Goal: Use online tool/utility: Utilize a website feature to perform a specific function

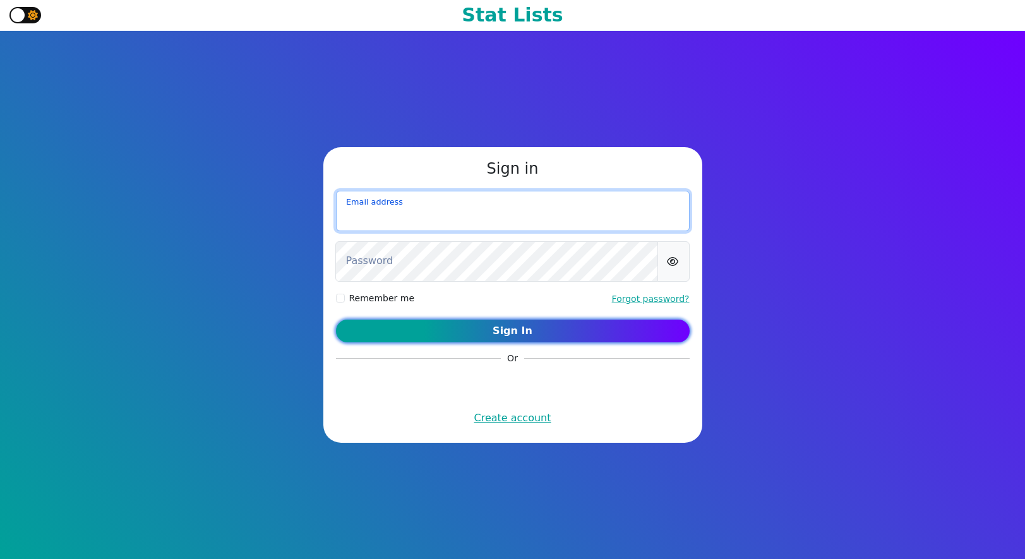
type input "sjlimbach@gmail.com"
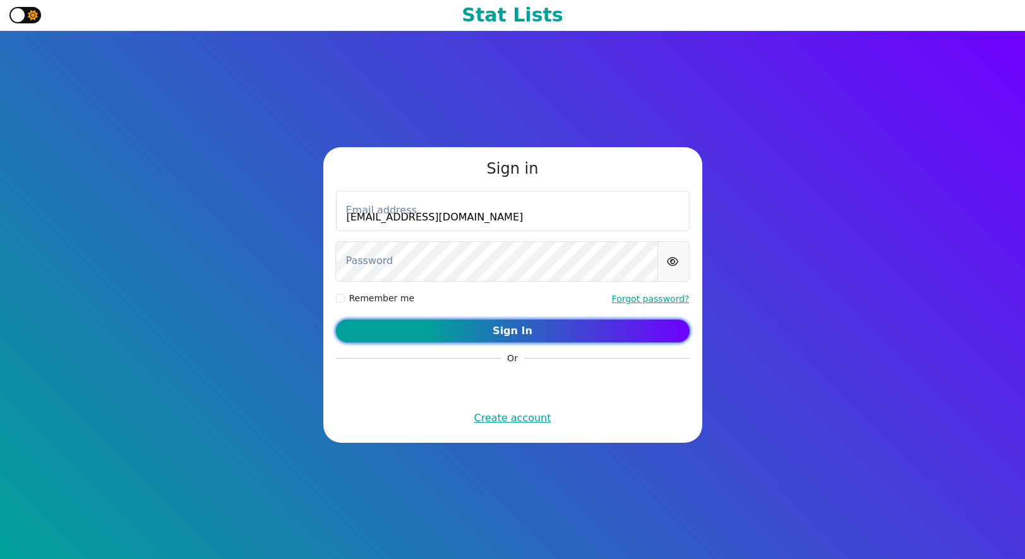
click at [468, 335] on button "Sign In" at bounding box center [513, 331] width 354 height 23
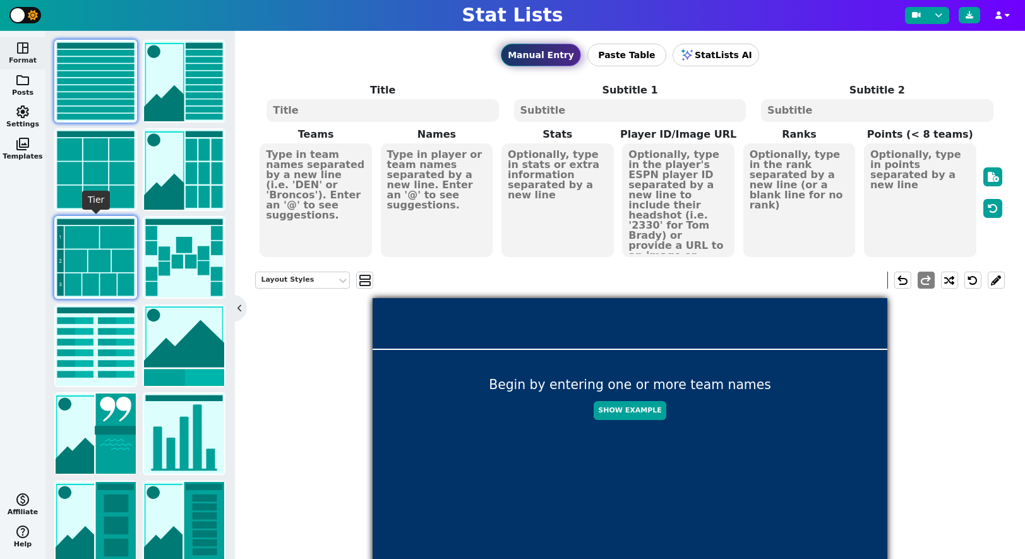
click at [90, 248] on img at bounding box center [96, 257] width 80 height 80
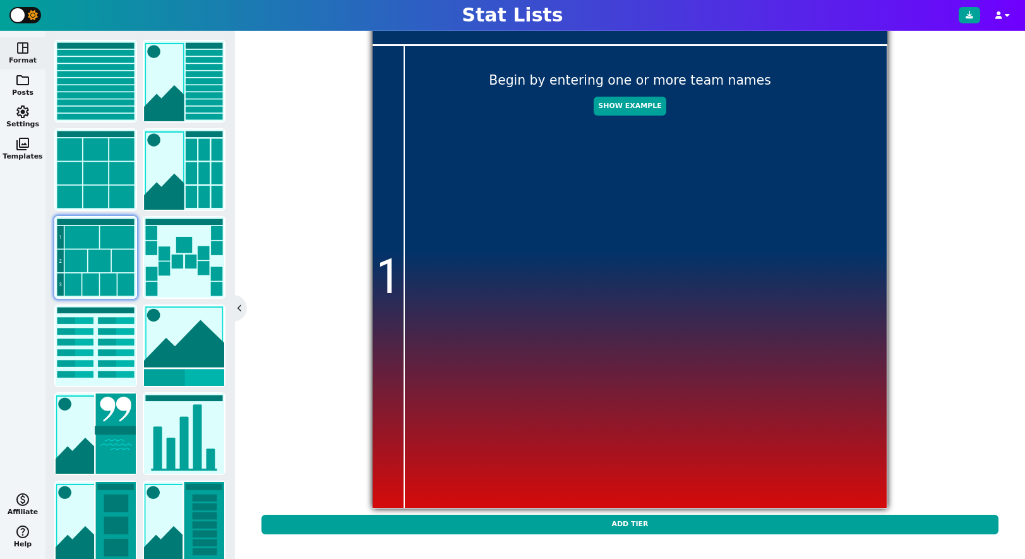
scroll to position [308, 0]
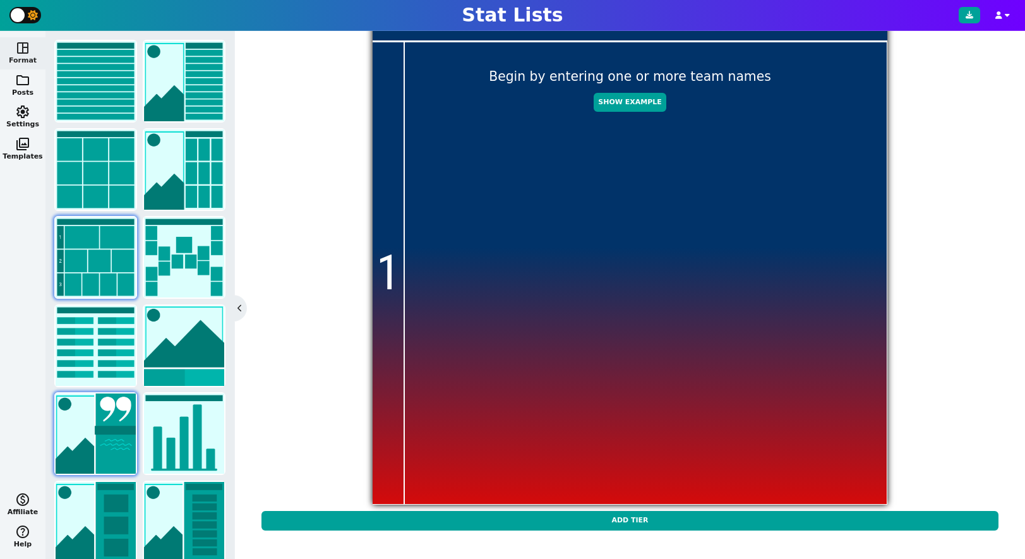
click at [96, 447] on img at bounding box center [96, 433] width 80 height 80
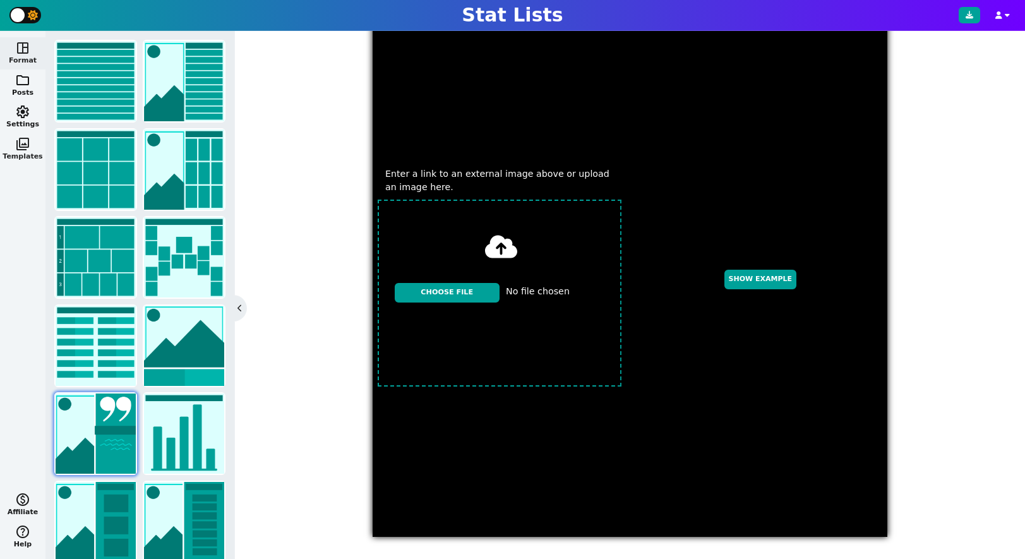
click at [22, 145] on span "photo_library" at bounding box center [22, 143] width 15 height 15
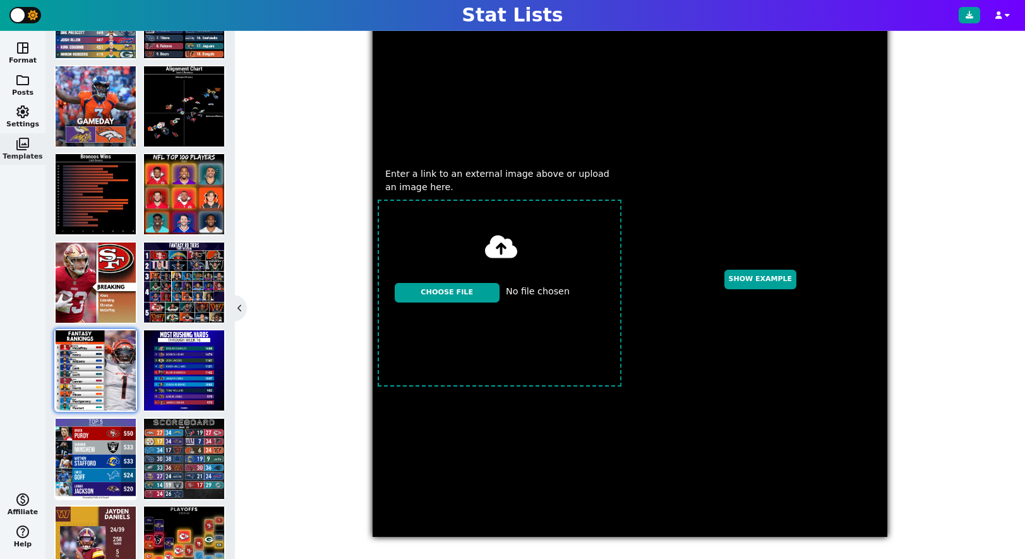
scroll to position [0, 0]
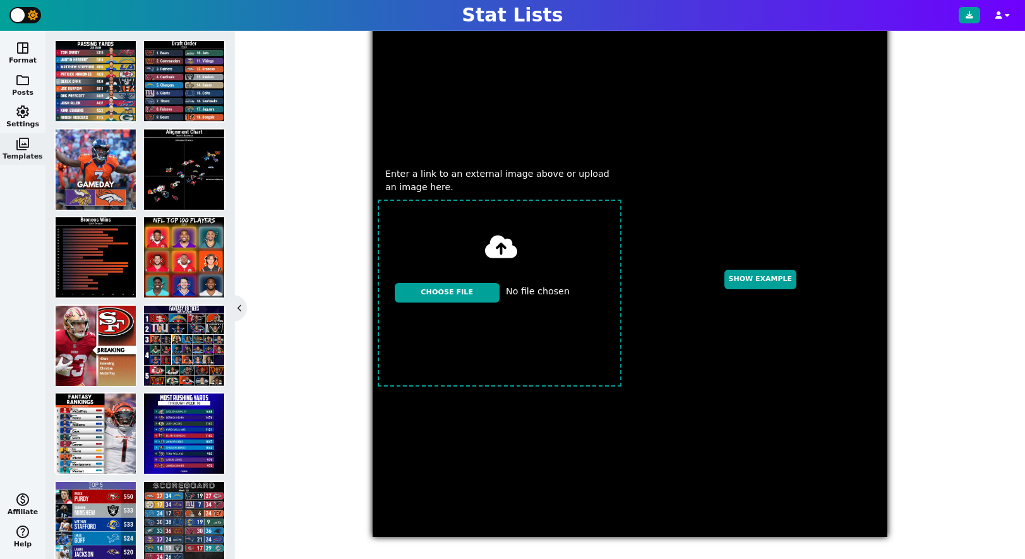
click at [21, 81] on span "folder" at bounding box center [22, 80] width 15 height 15
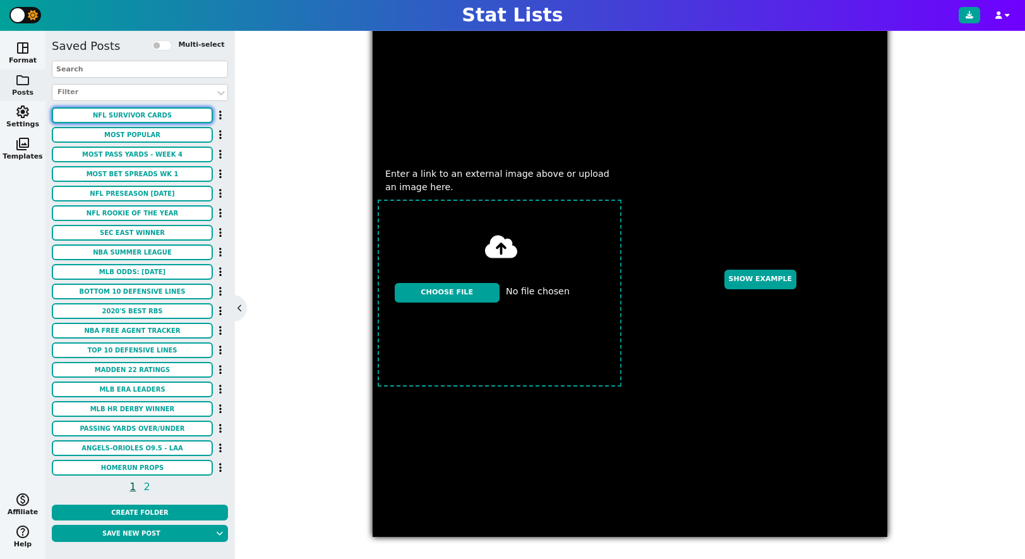
click at [111, 112] on button "NFL Survivor Cards" at bounding box center [132, 115] width 161 height 16
type textarea "ARI"
type textarea "NFL SURVIVOR OUTLOOK"
type textarea "https://firebasestorage.googleapis.com/v0/b/statlist-images.appspot.com/o/image…"
type textarea "75% WIN ODDS 3RD WIN ODDS RANK T-2ND MOST POPULAR LOW FUTURE VALUE"
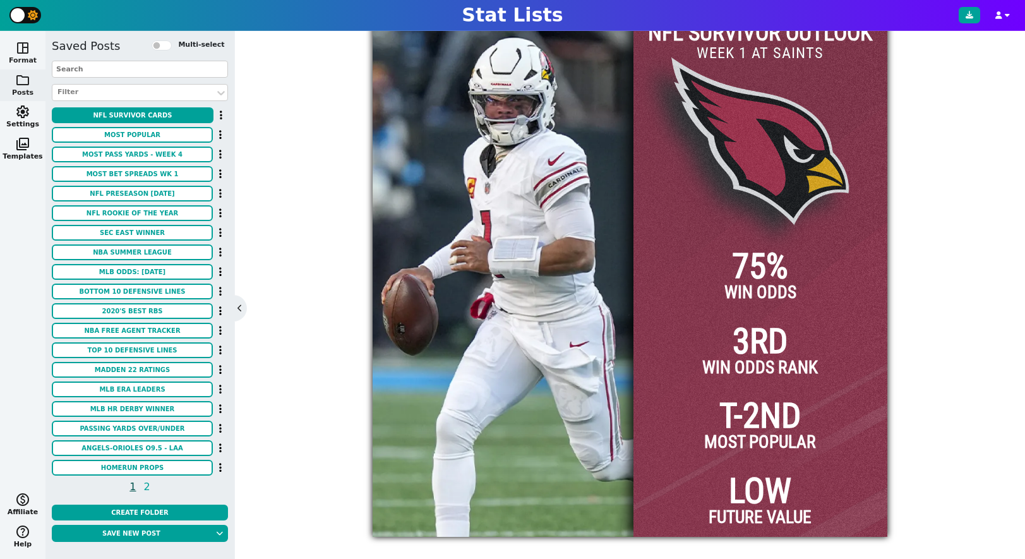
click at [26, 49] on span "space_dashboard" at bounding box center [22, 47] width 15 height 15
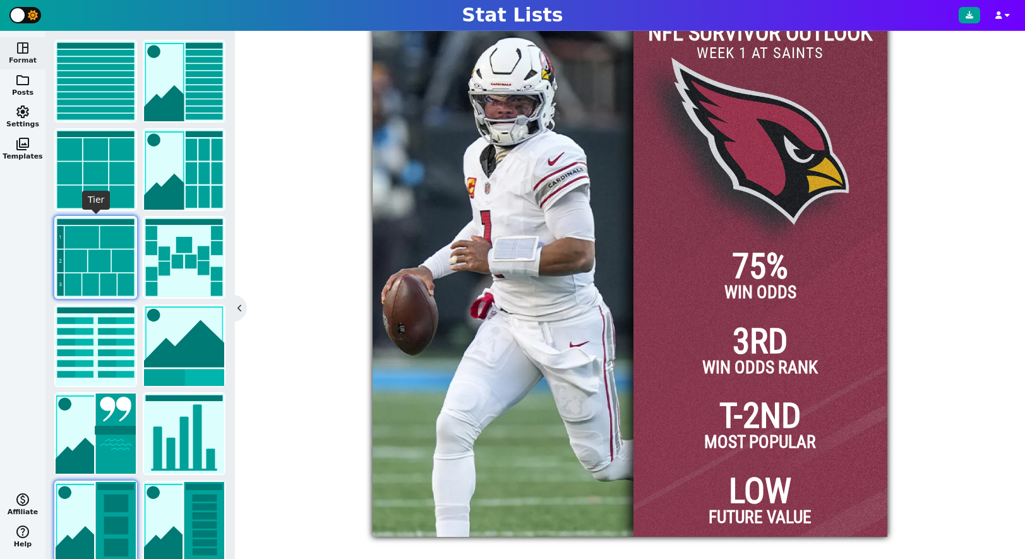
click at [108, 264] on img at bounding box center [96, 257] width 80 height 80
type input "20"
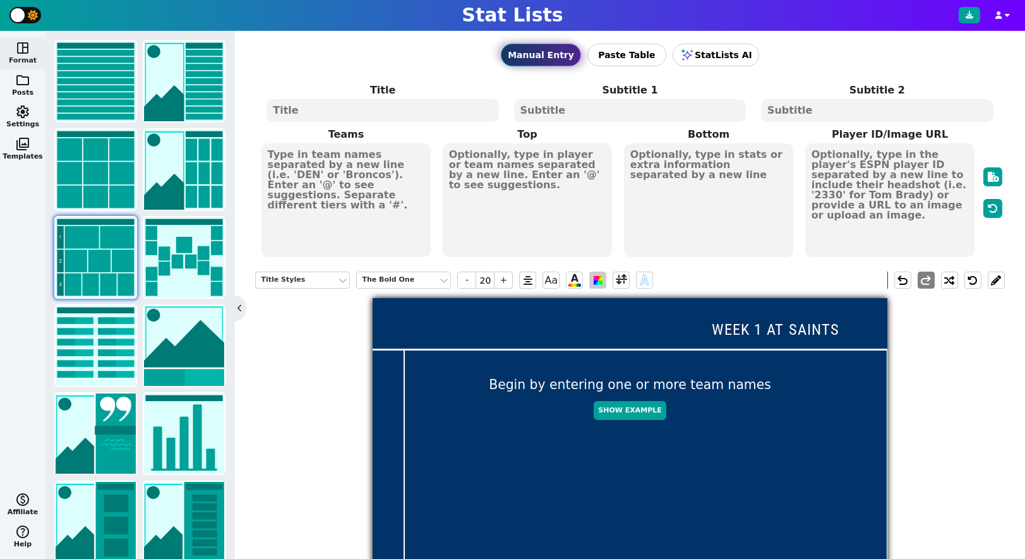
click at [599, 279] on span at bounding box center [598, 280] width 9 height 9
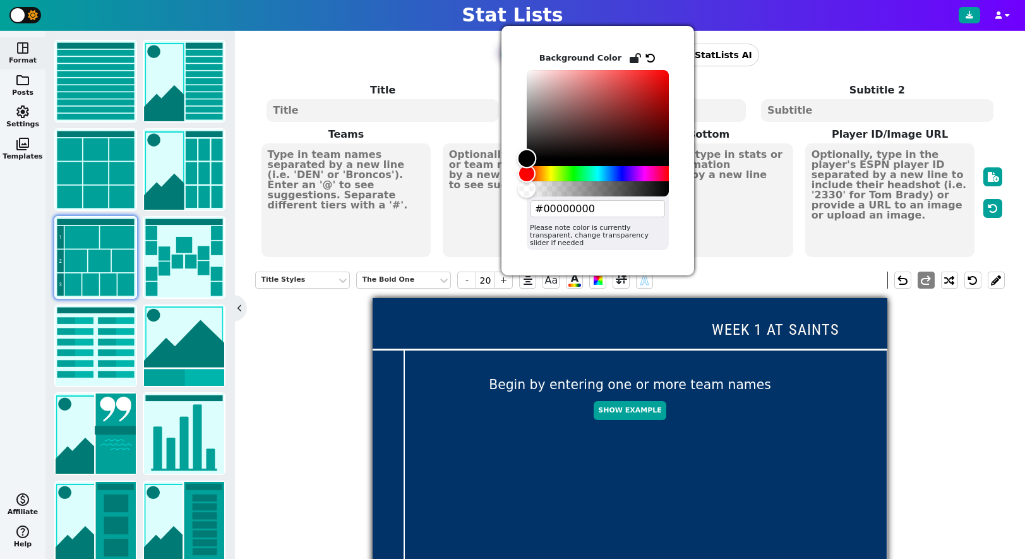
click at [527, 160] on div "Color" at bounding box center [527, 159] width 20 height 20
drag, startPoint x: 525, startPoint y: 145, endPoint x: 516, endPoint y: 57, distance: 88.3
click at [516, 57] on div "Background Color #ffffff00 Please note color is currently transparent, change t…" at bounding box center [597, 150] width 193 height 249
type input "#00000000"
drag, startPoint x: 527, startPoint y: 73, endPoint x: 518, endPoint y: 171, distance: 98.9
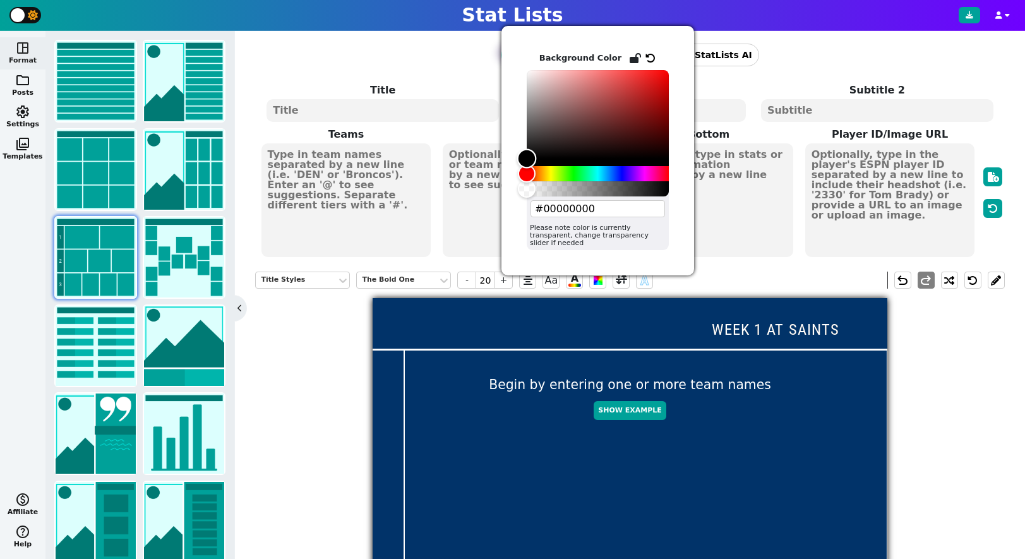
click at [527, 171] on div at bounding box center [598, 133] width 142 height 126
click at [512, 181] on div "Background Color #00000000 Please note color is currently transparent, change t…" at bounding box center [597, 150] width 193 height 249
click at [728, 261] on div "Manual Entry Paste Table StatLists AI Title Subtitle 1 Subtitle 2 Teams Top Bot…" at bounding box center [630, 295] width 790 height 528
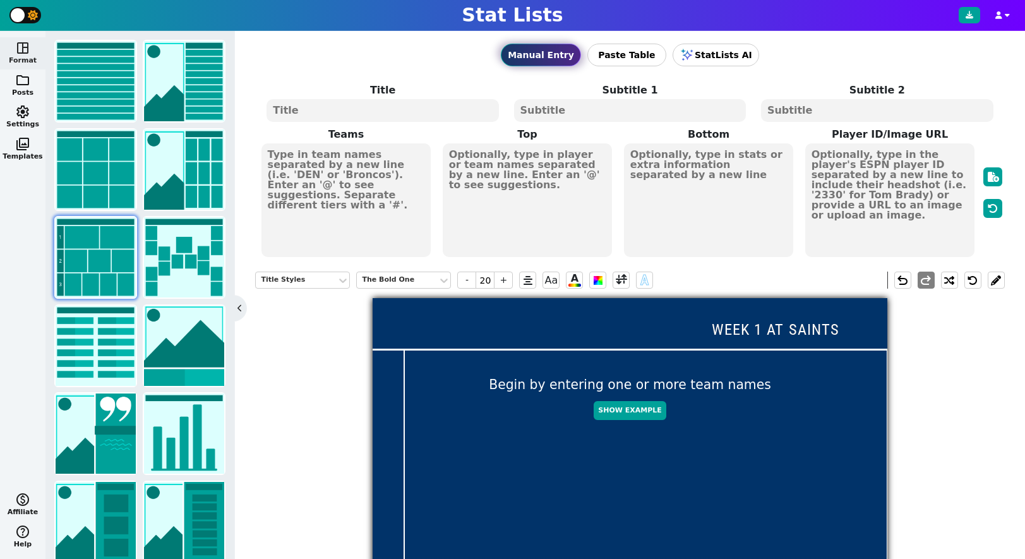
click at [767, 326] on input "WEEK 1 AT SAINTS" at bounding box center [775, 329] width 136 height 23
click at [695, 288] on div "Title Styles The Bold One - 20 + Aa A A undo redo" at bounding box center [629, 280] width 749 height 36
click at [20, 57] on button "space_dashboard Format" at bounding box center [22, 53] width 45 height 32
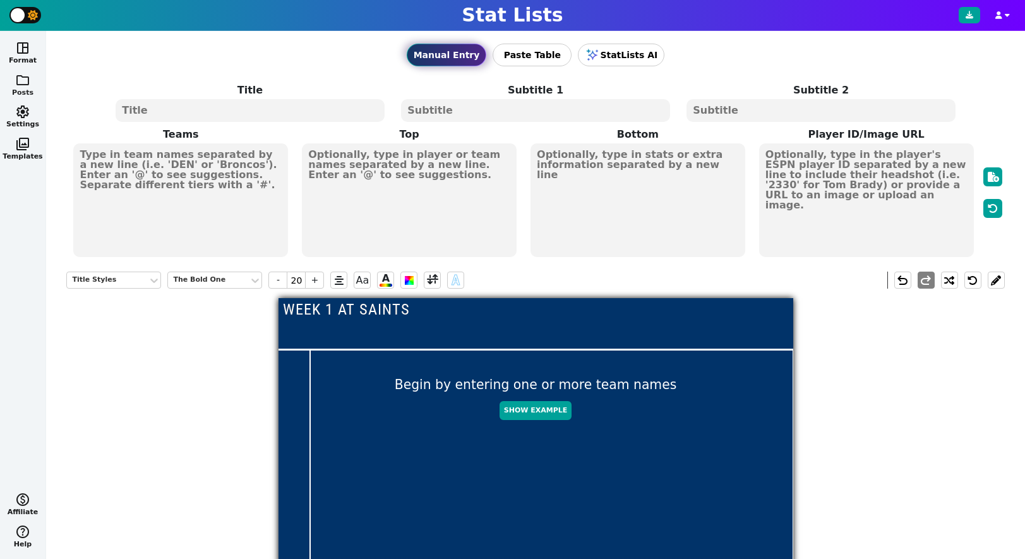
click at [20, 82] on span "folder" at bounding box center [22, 80] width 15 height 15
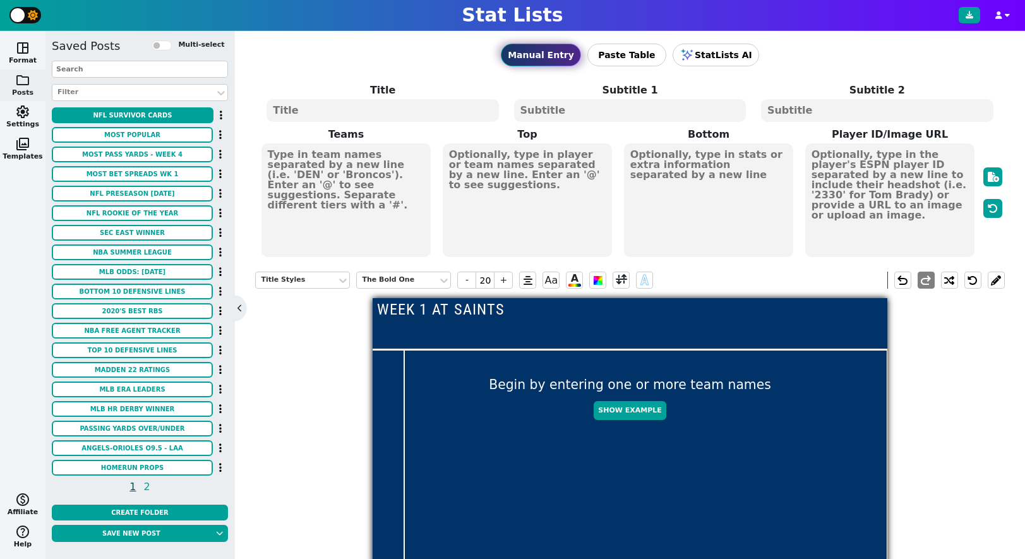
click at [494, 307] on input "WEEK 1 AT SAINTS" at bounding box center [441, 309] width 136 height 23
type input "\"
click at [767, 294] on div "Title Styles The Bold One - 20 + Aa A A undo redo" at bounding box center [629, 280] width 749 height 36
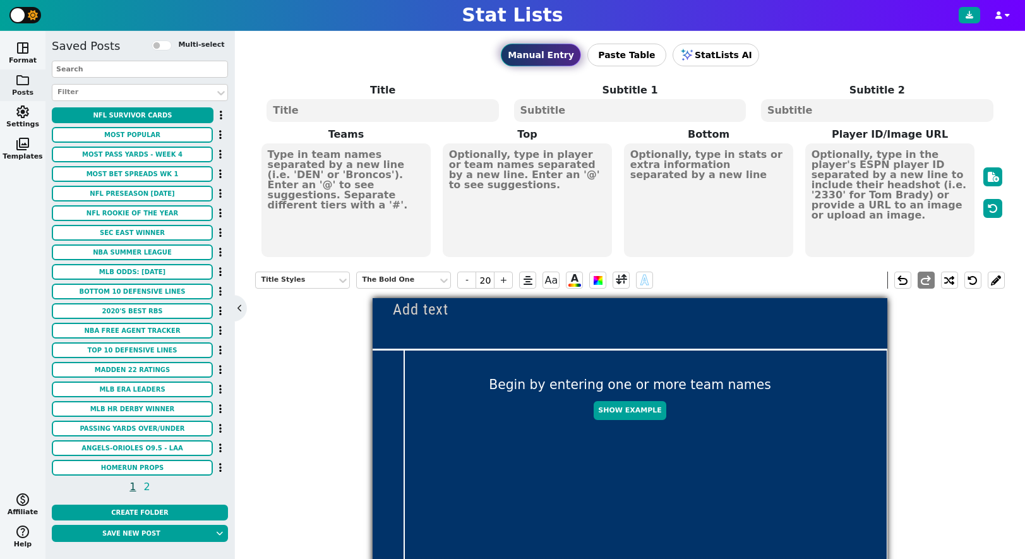
click at [414, 315] on input "text" at bounding box center [421, 309] width 97 height 23
click at [767, 280] on button at bounding box center [996, 280] width 17 height 17
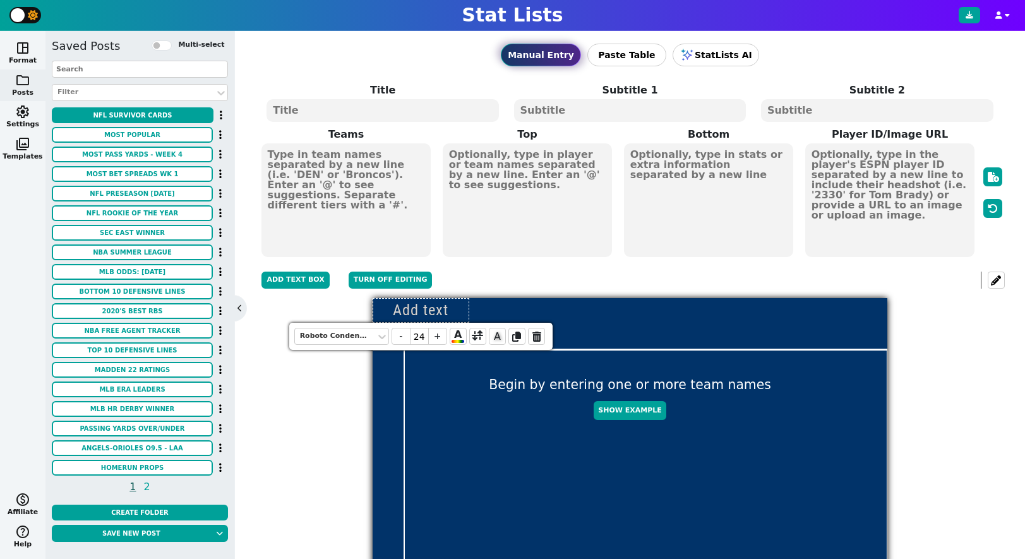
click at [460, 308] on input "text" at bounding box center [421, 310] width 97 height 25
click at [544, 342] on span at bounding box center [536, 336] width 17 height 17
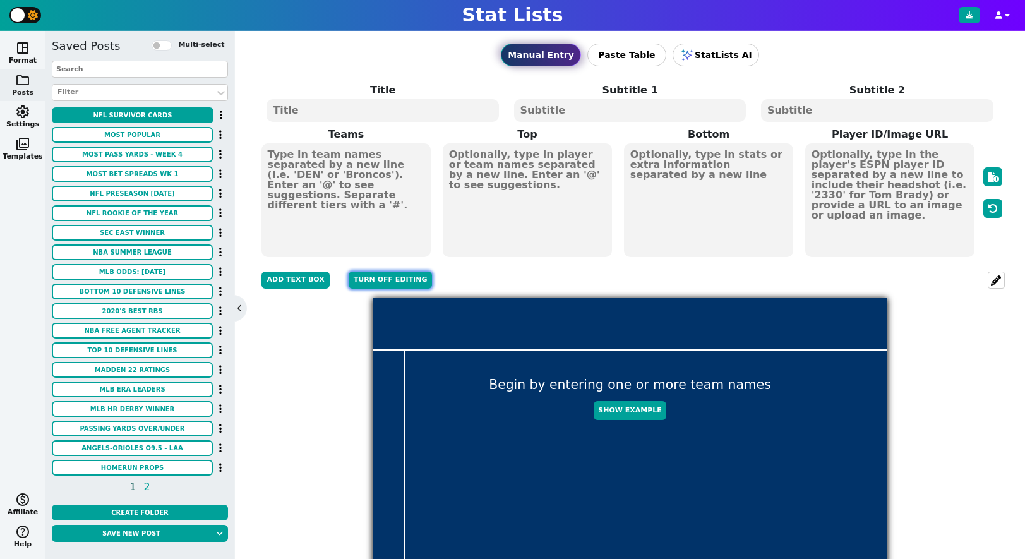
click at [364, 284] on button "Turn off editing" at bounding box center [391, 280] width 84 height 17
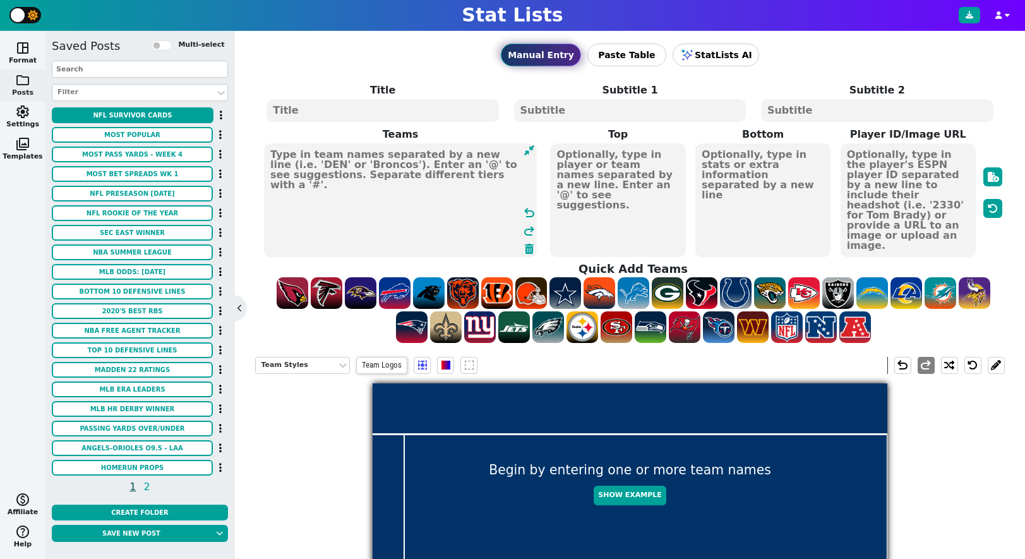
click at [309, 157] on textarea at bounding box center [400, 200] width 273 height 114
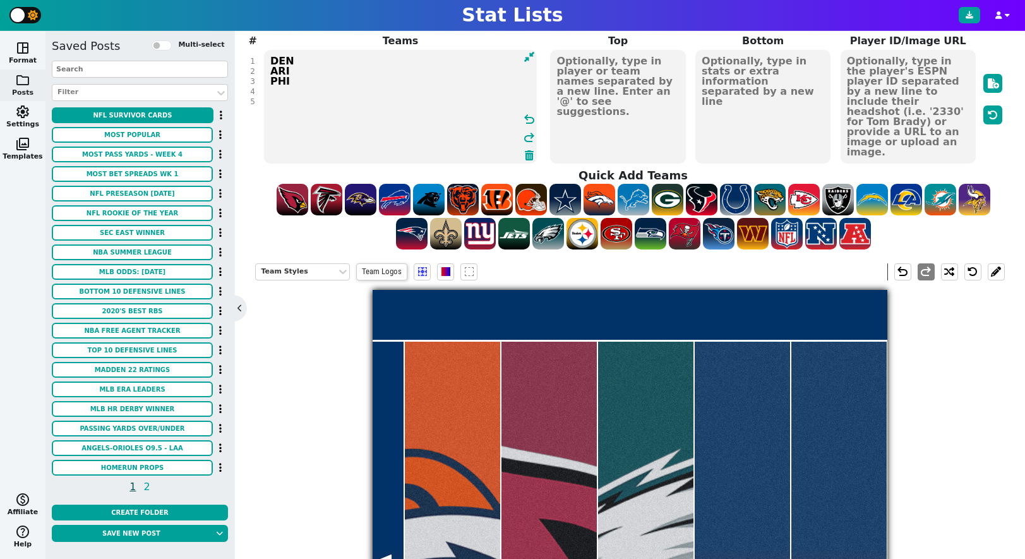
scroll to position [393, 0]
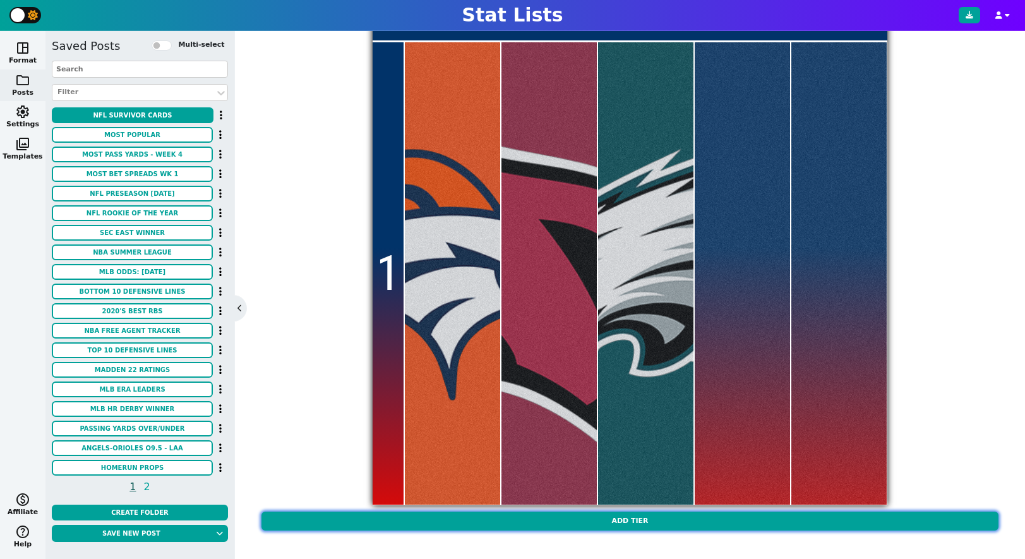
click at [555, 510] on button "Add Tier" at bounding box center [629, 522] width 736 height 20
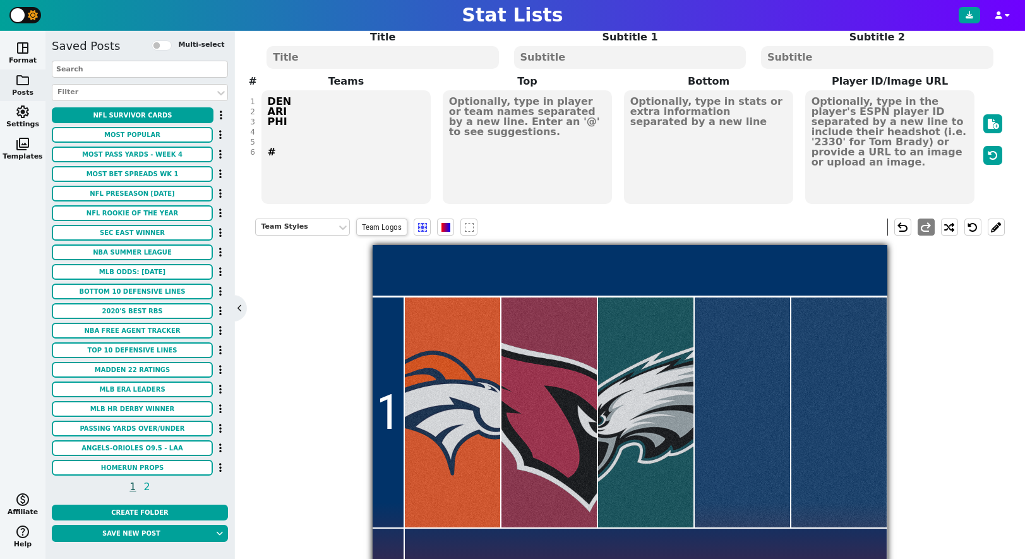
scroll to position [0, 0]
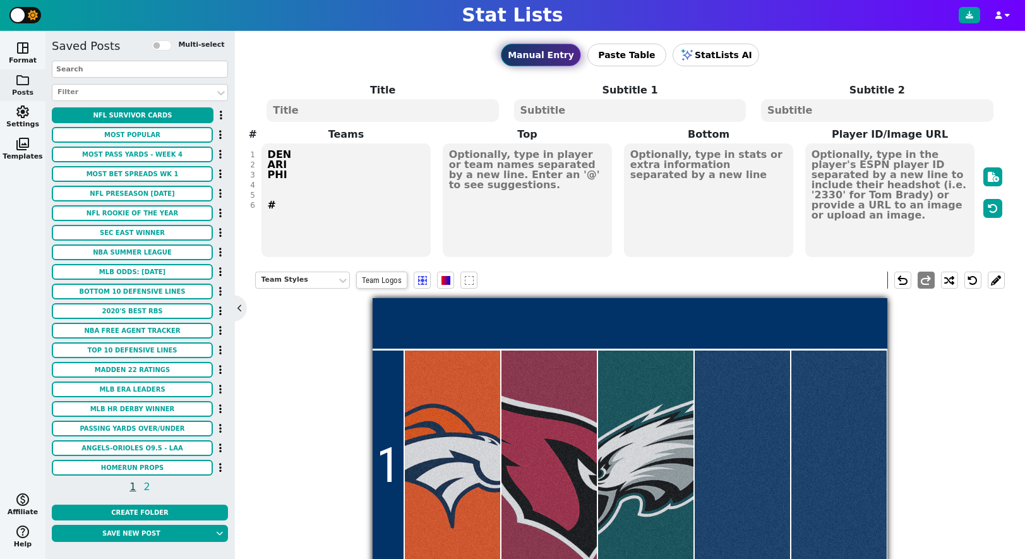
click at [301, 209] on textarea "DEN ARI PHI #" at bounding box center [346, 200] width 170 height 114
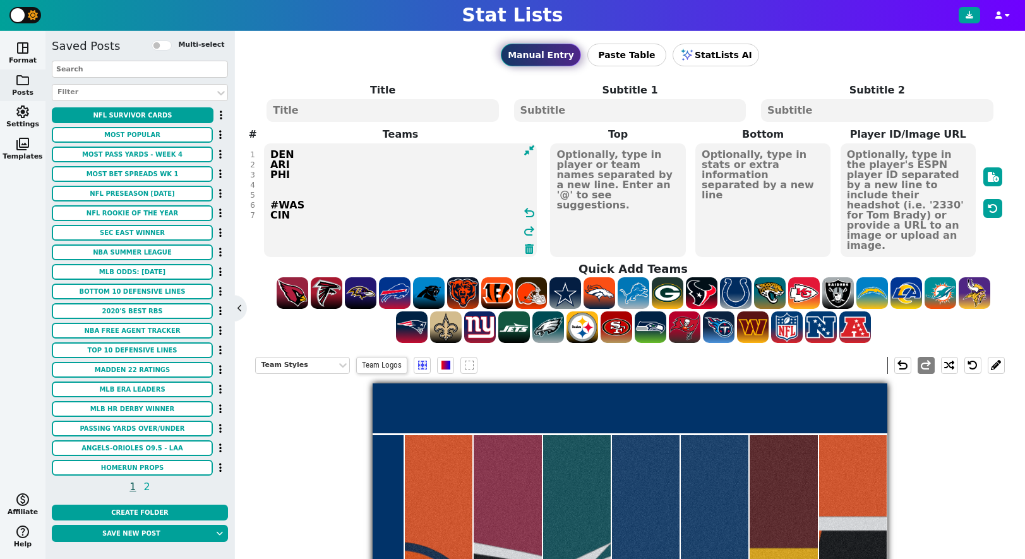
click at [280, 208] on textarea "DEN ARI PHI #WAS CIN" at bounding box center [400, 200] width 273 height 114
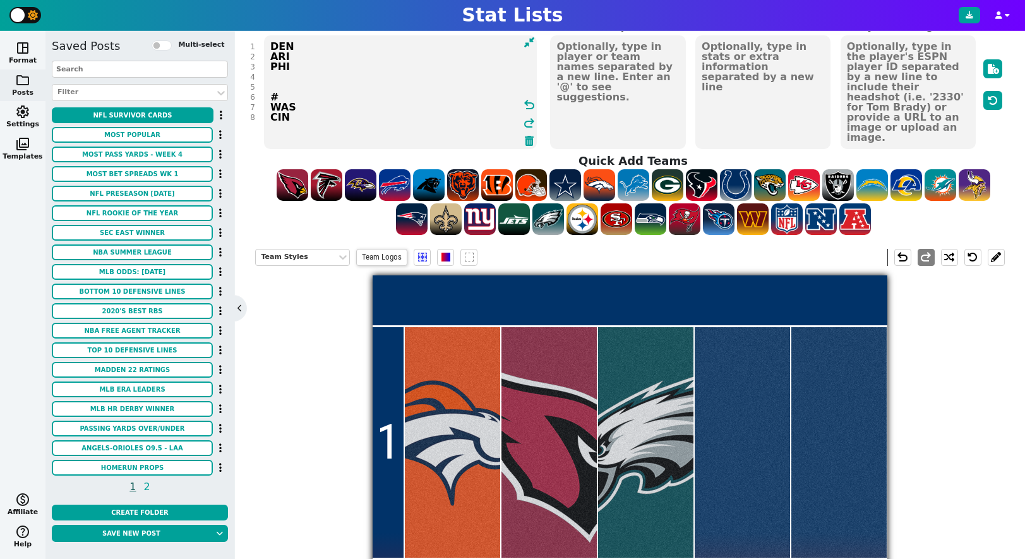
scroll to position [57, 0]
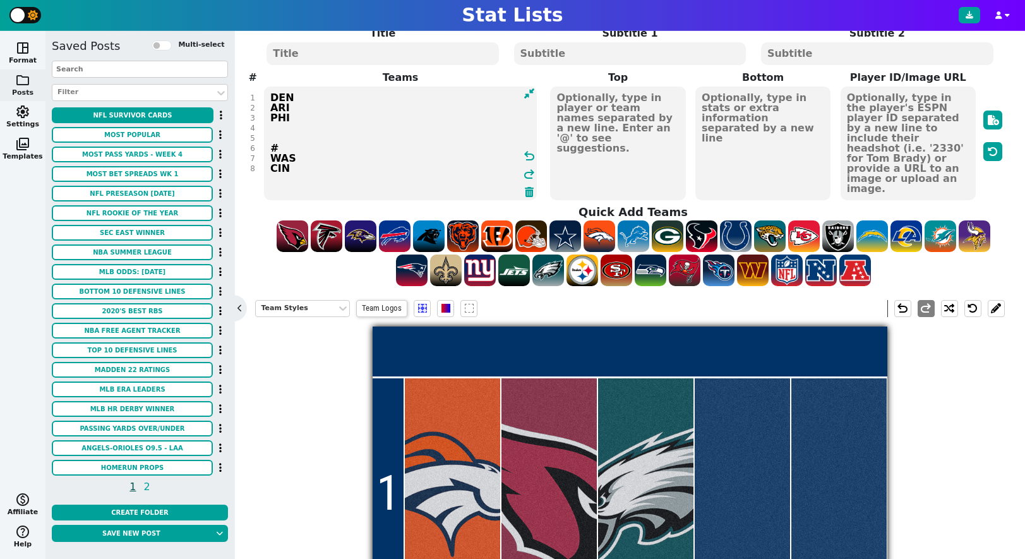
click at [309, 135] on textarea "DEN ARI PHI # WAS CIN" at bounding box center [400, 144] width 273 height 114
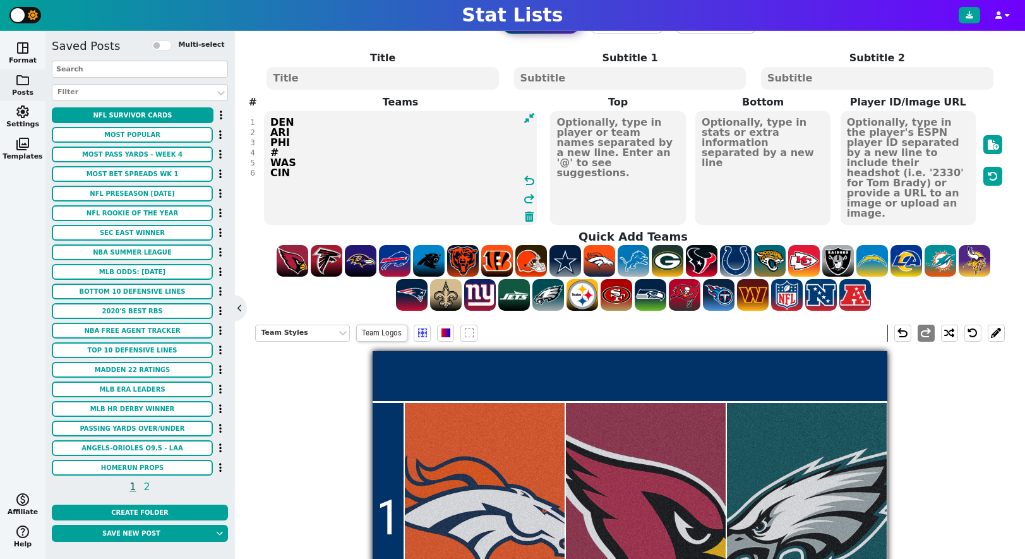
scroll to position [0, 0]
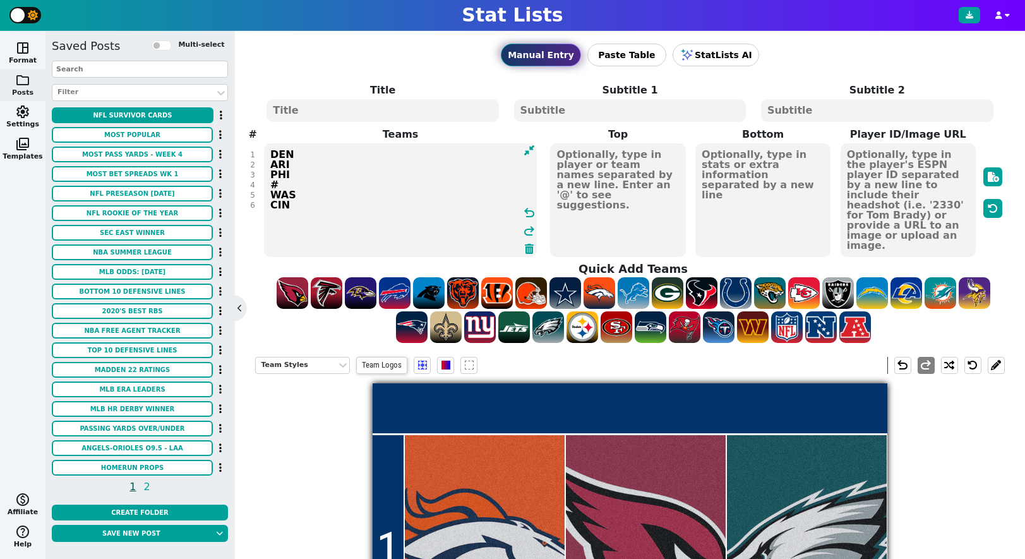
click at [309, 217] on textarea "DEN ARI PHI # WAS CIN" at bounding box center [400, 200] width 273 height 114
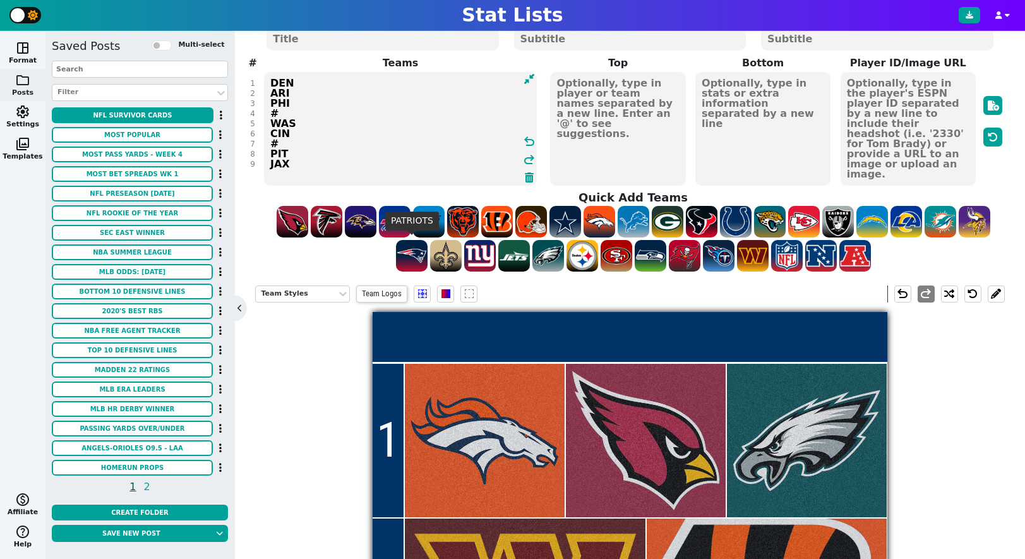
scroll to position [76, 0]
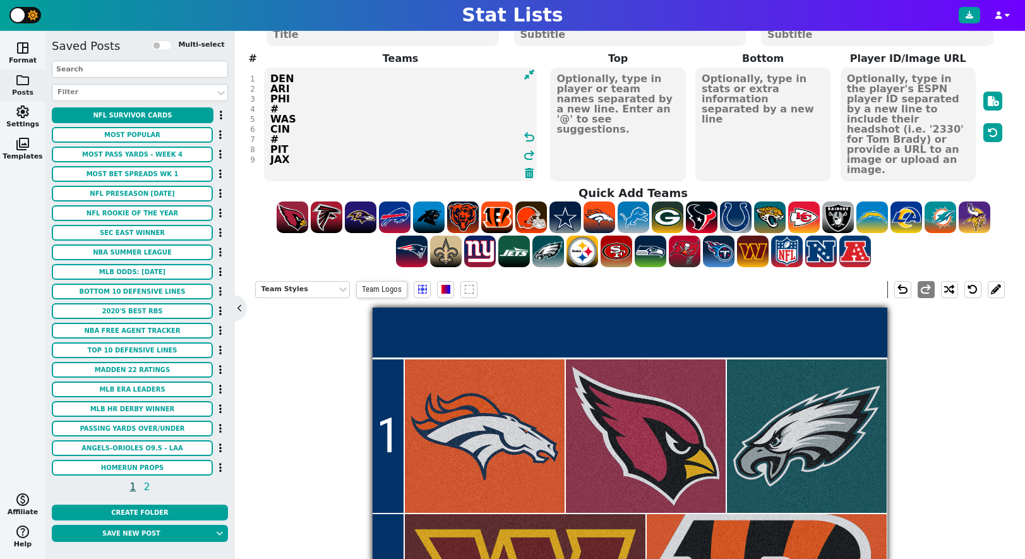
drag, startPoint x: 291, startPoint y: 98, endPoint x: 251, endPoint y: 100, distance: 39.2
click at [255, 100] on div "# 1 2 3 4 5 6 7 8 9 Teams DEN ARI PHI # WAS CIN # PIT JAX undo redo Top Bottom …" at bounding box center [629, 116] width 749 height 131
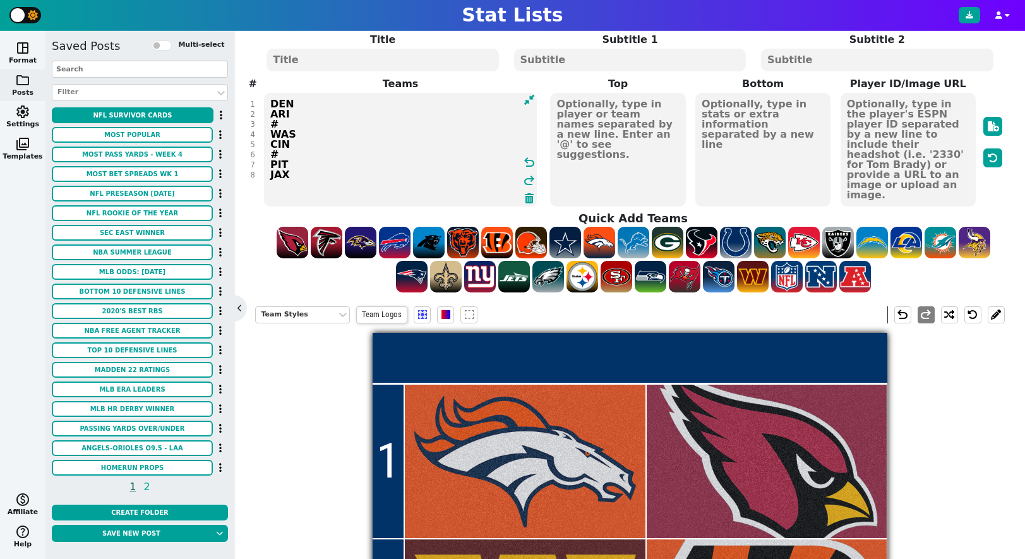
scroll to position [65, 0]
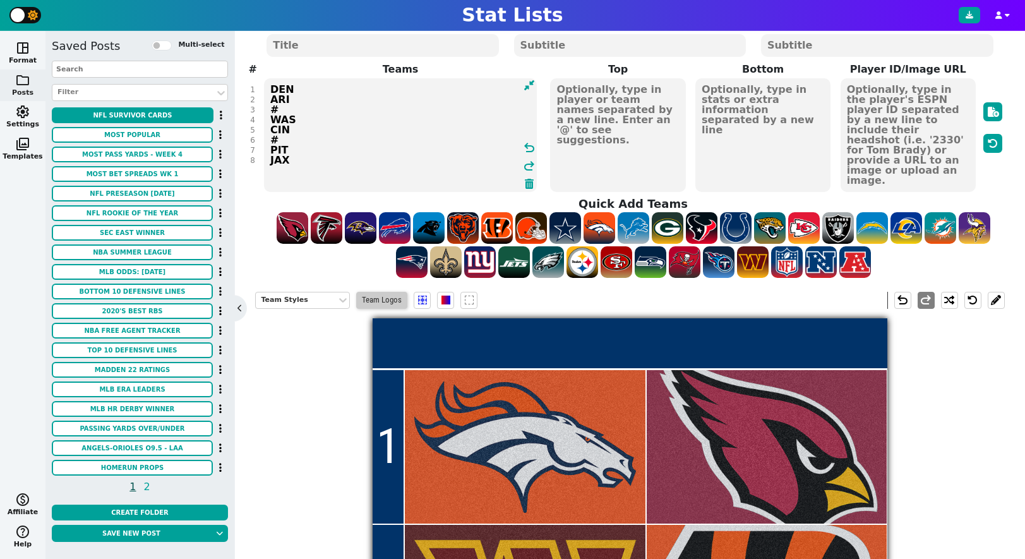
type textarea "DEN ARI # WAS CIN # PIT JAX"
click at [384, 303] on span "Team Logos" at bounding box center [381, 300] width 51 height 17
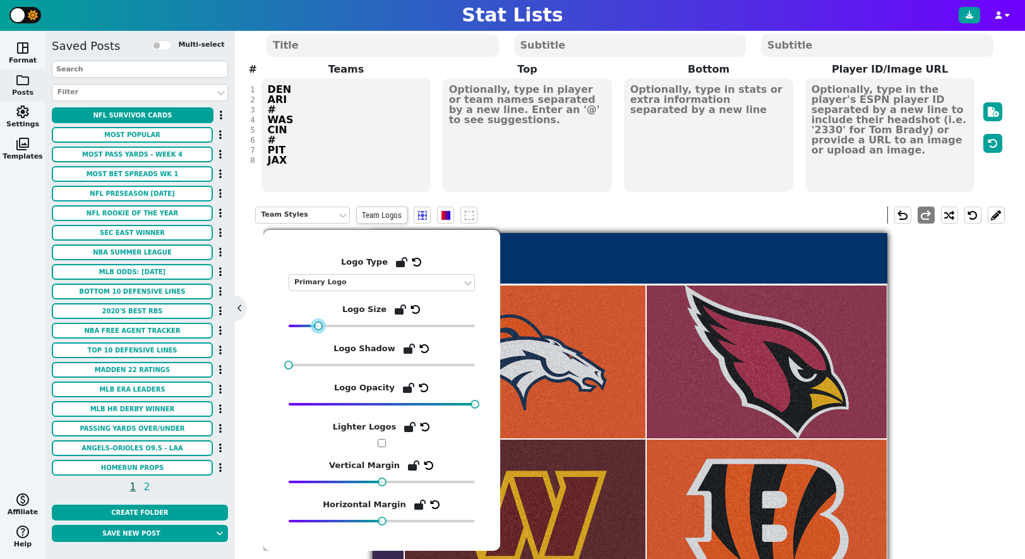
drag, startPoint x: 350, startPoint y: 325, endPoint x: 317, endPoint y: 330, distance: 33.3
click at [317, 330] on div "Logo Type Primary Logo Logo Size Logo Shadow Logo Opacity Lighter Logos Vertica…" at bounding box center [382, 390] width 186 height 270
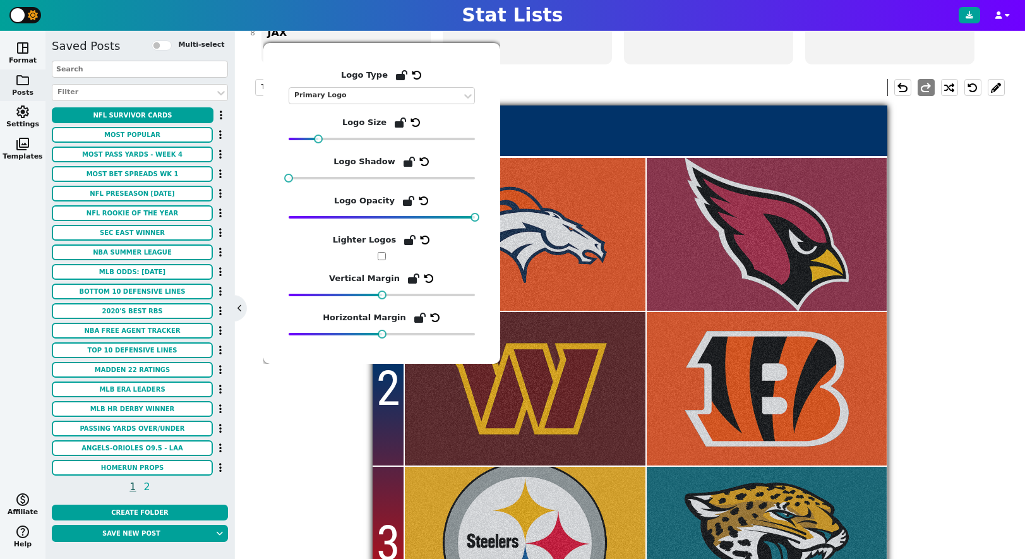
scroll to position [308, 0]
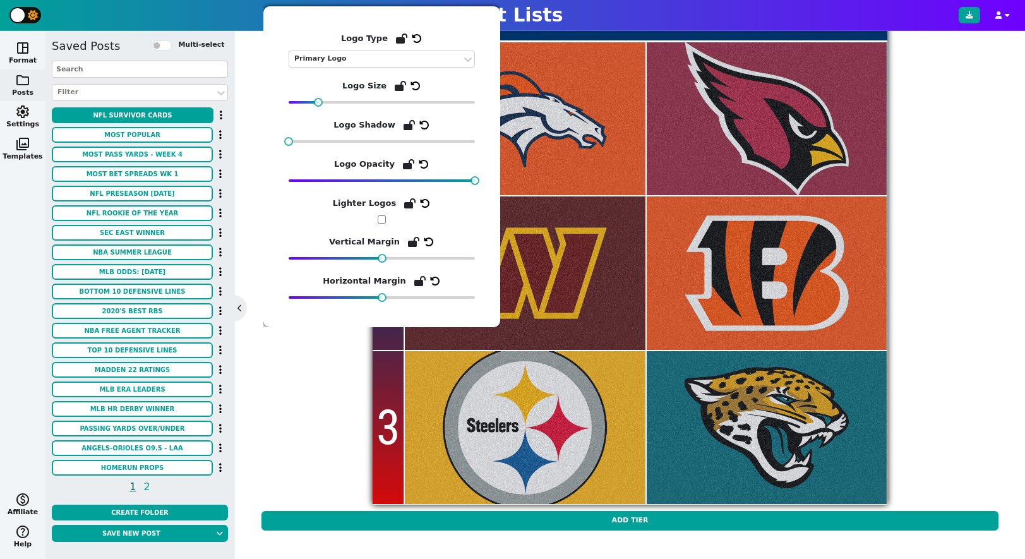
click at [384, 220] on input "checkbox" at bounding box center [382, 219] width 8 height 8
checkbox input "false"
drag, startPoint x: 291, startPoint y: 143, endPoint x: 268, endPoint y: 150, distance: 23.8
click at [268, 150] on div "Logo Type Primary Logo Logo Size Logo Shadow Logo Opacity Lighter Logos Vertica…" at bounding box center [381, 166] width 237 height 321
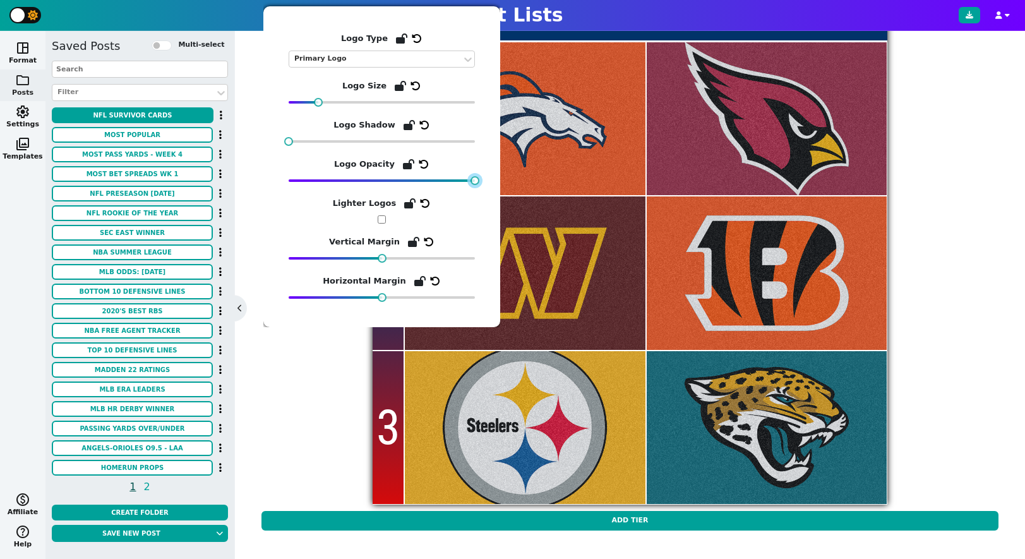
drag, startPoint x: 429, startPoint y: 179, endPoint x: 558, endPoint y: 173, distance: 128.3
click at [558, 173] on body "Stat Lists space_dashboard Format folder Posts settings Settings photo_library …" at bounding box center [512, 279] width 1025 height 559
click at [767, 224] on div "Team Styles Team Logos undo redo 1 2 3 Add Tier" at bounding box center [629, 245] width 749 height 583
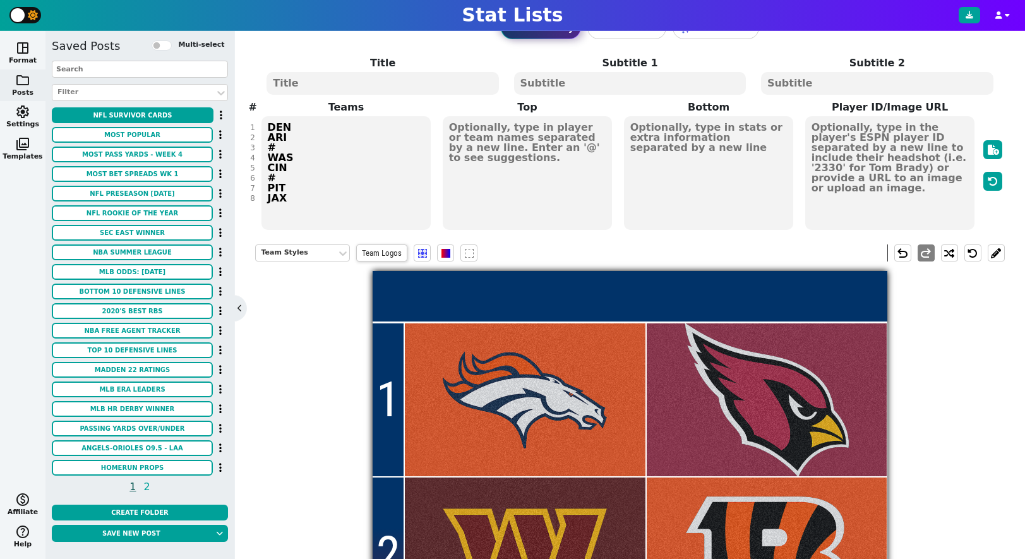
scroll to position [0, 0]
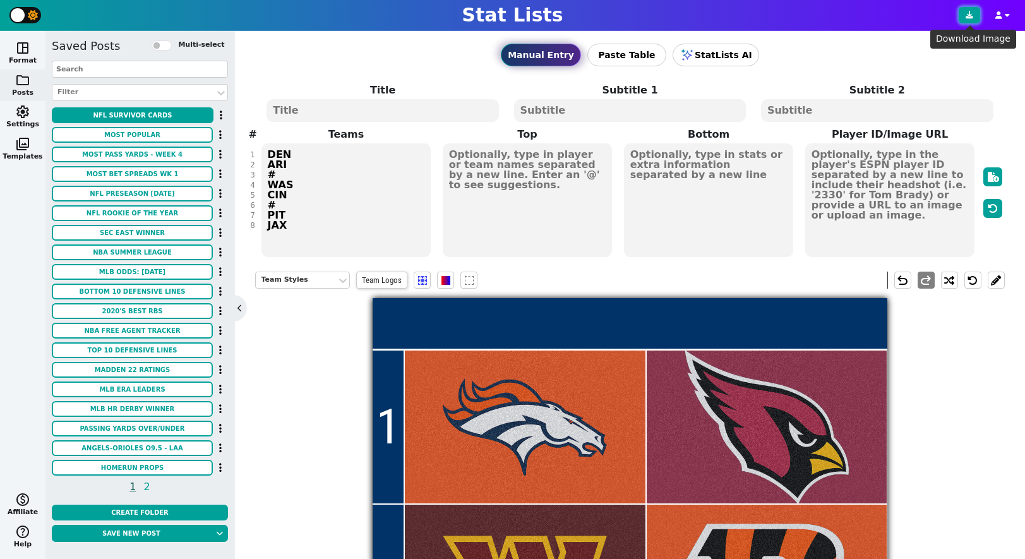
click at [767, 11] on button at bounding box center [969, 15] width 21 height 16
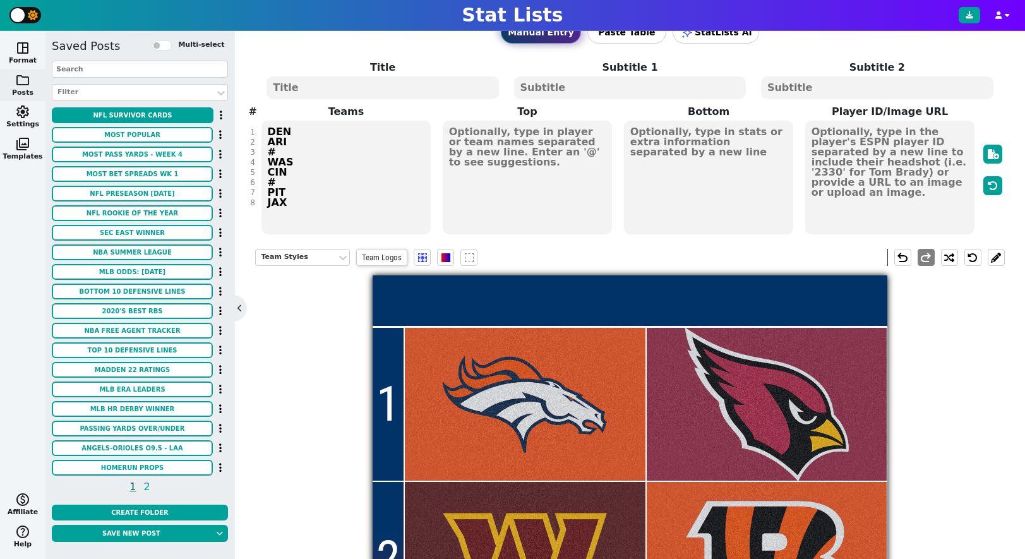
scroll to position [27, 0]
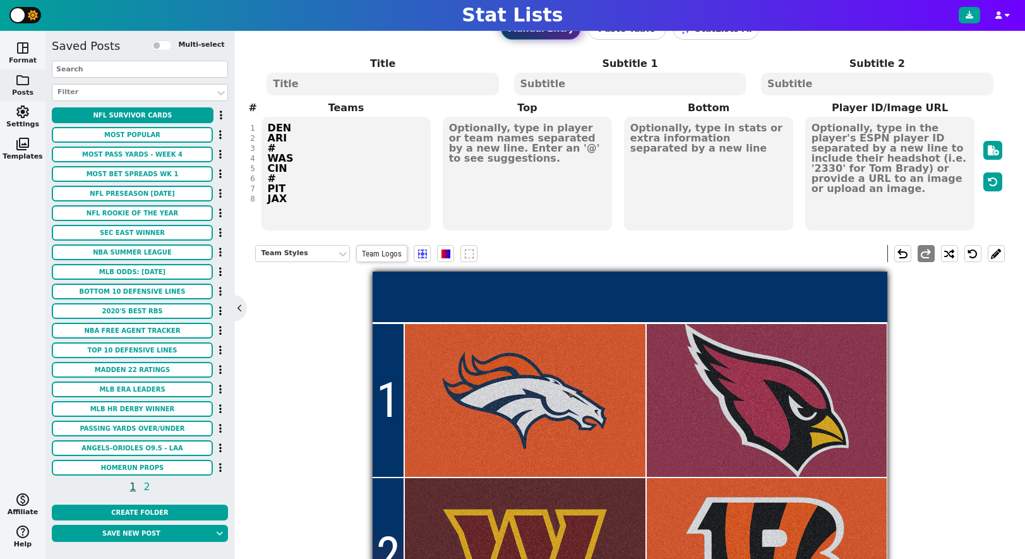
click at [23, 51] on span "space_dashboard" at bounding box center [22, 47] width 15 height 15
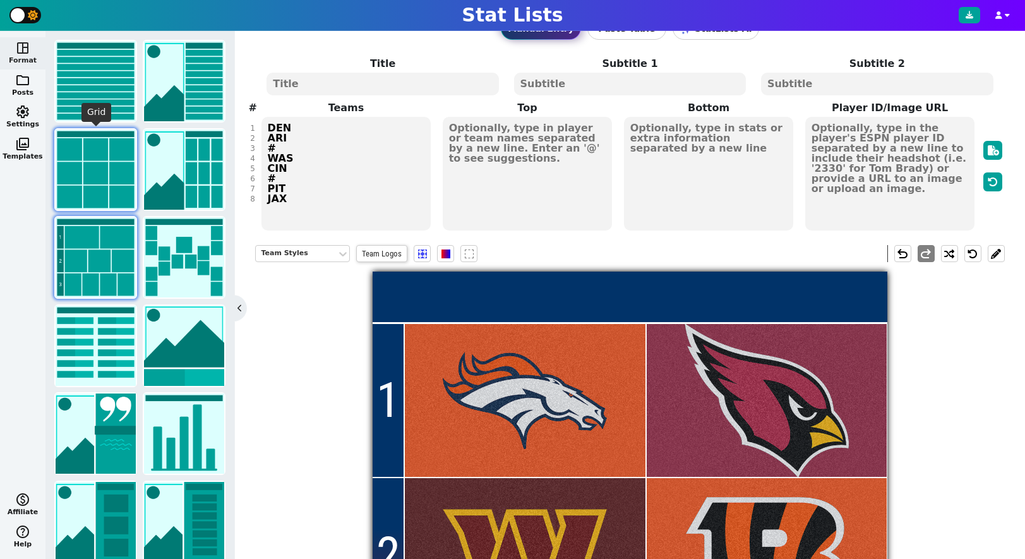
click at [97, 171] on img at bounding box center [96, 169] width 80 height 80
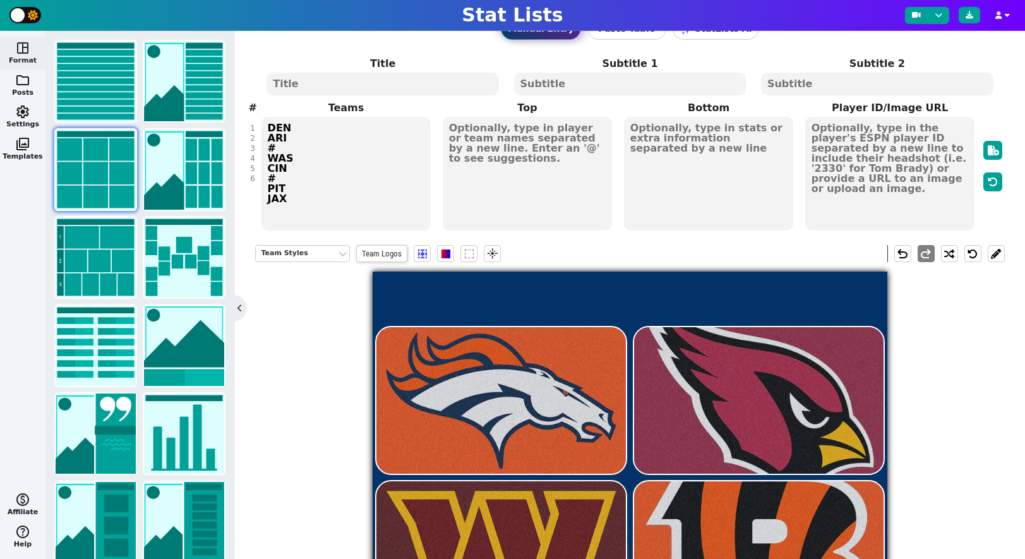
click at [296, 128] on textarea "DEN ARI WAS CIN PIT JAX" at bounding box center [346, 174] width 170 height 114
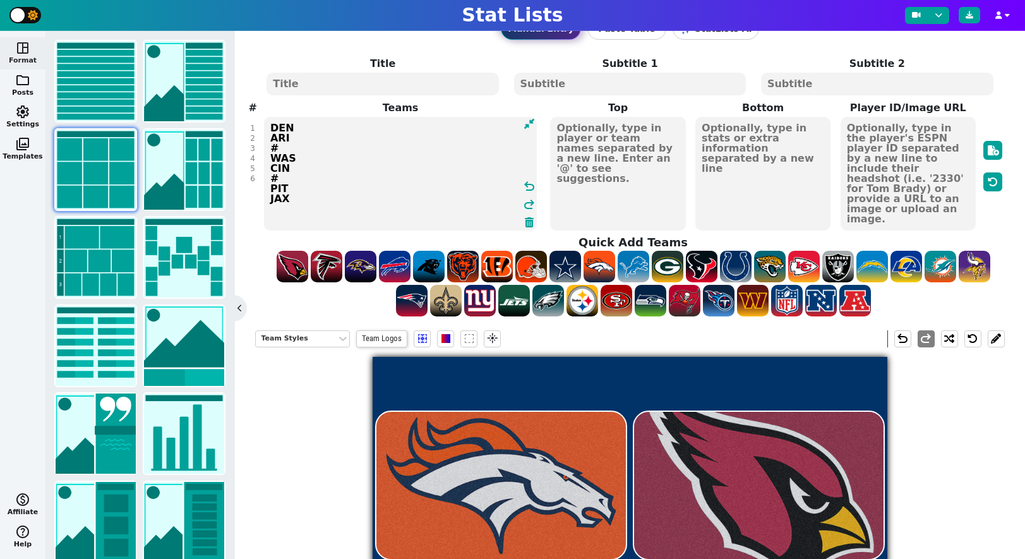
click at [272, 142] on textarea "DEN ARI WAS CIN PIT JAX" at bounding box center [400, 174] width 273 height 114
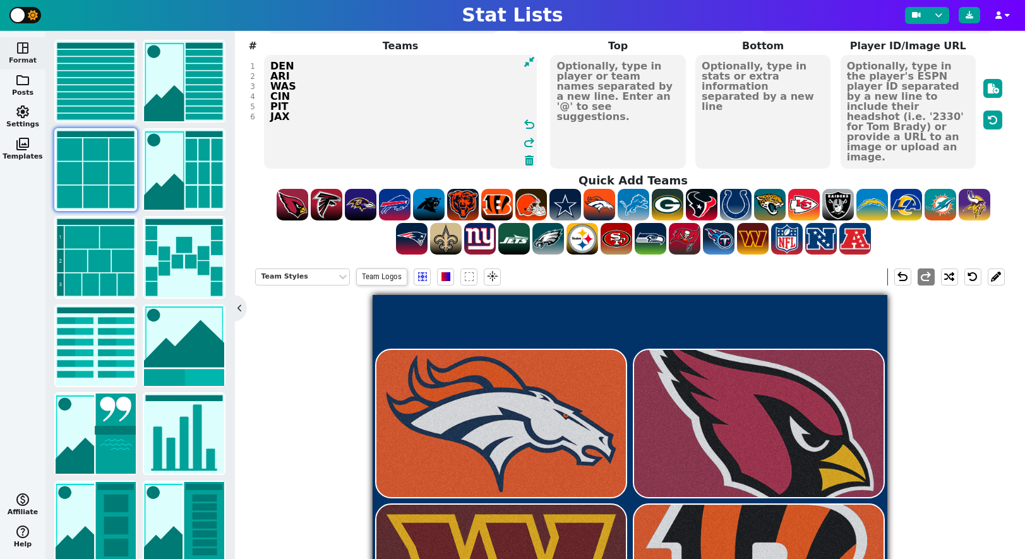
scroll to position [92, 0]
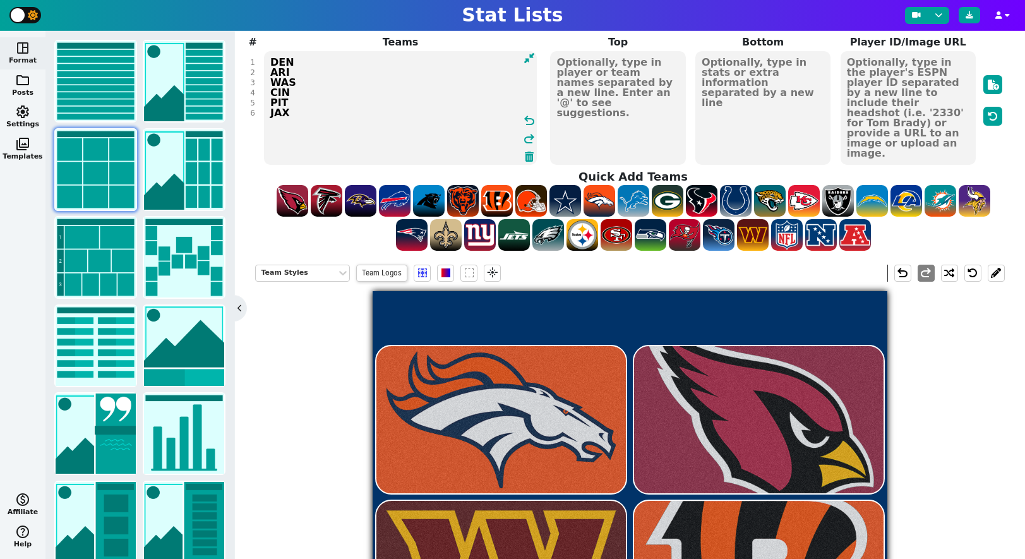
click at [297, 115] on textarea "DEN ARI WAS CIN PIT JAX" at bounding box center [400, 108] width 273 height 114
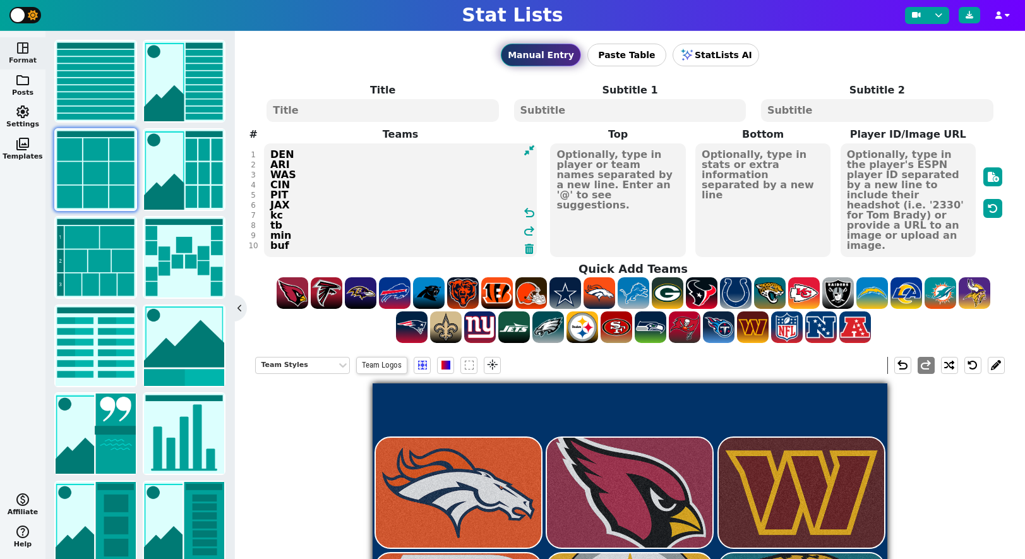
scroll to position [8, 0]
type textarea "DEN ARI WAS CIN PIT JAX kc tb min buf bal"
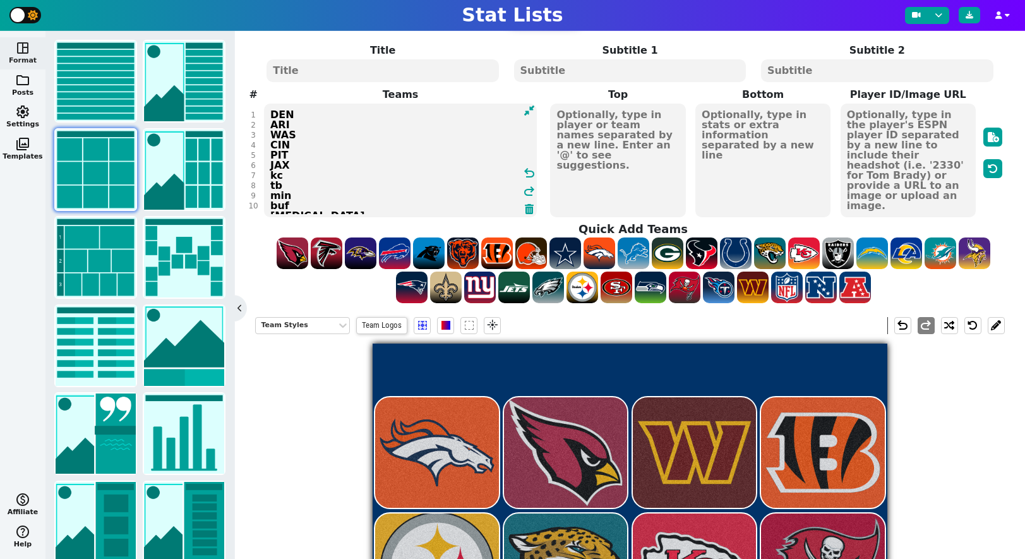
click at [297, 115] on textarea "DEN ARI WAS CIN PIT JAX kc tb min buf bal hou det atl sf mia" at bounding box center [400, 161] width 273 height 114
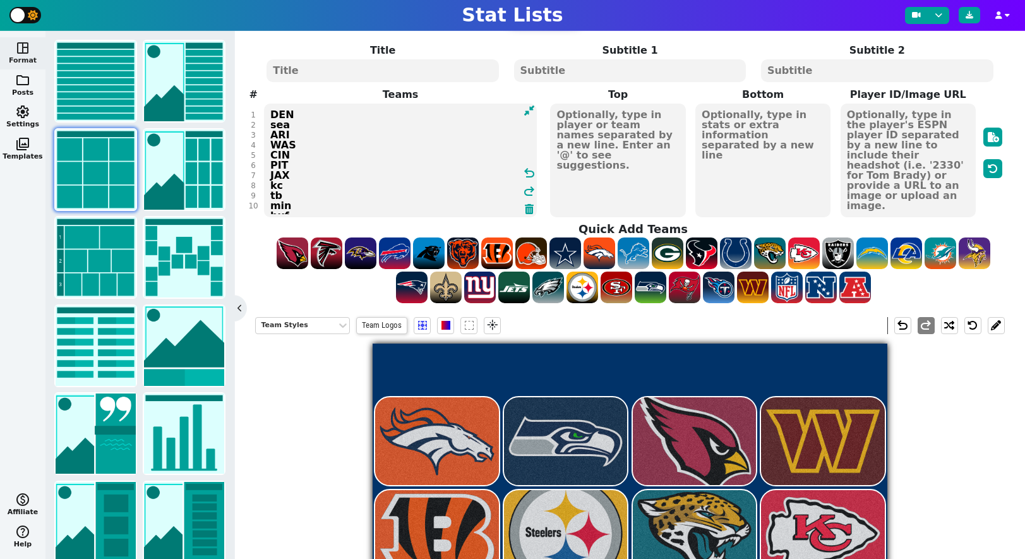
click at [297, 132] on textarea "DEN sea ARI WAS CIN PIT JAX kc tb min buf bal hou det atl sf mia" at bounding box center [400, 161] width 273 height 114
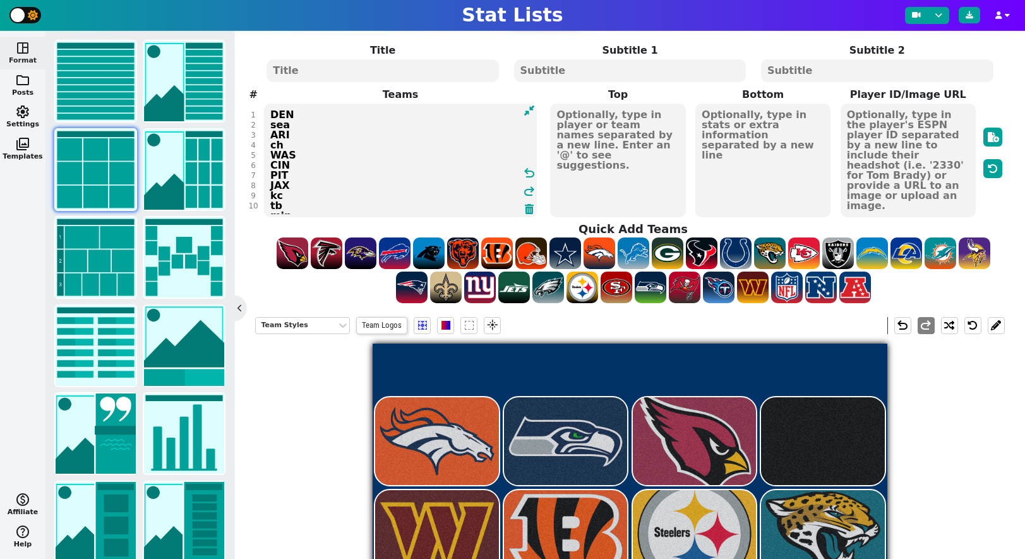
type textarea "DEN sea ARI chi WAS CIN PIT JAX kc tb min buf [MEDICAL_DATA] hou det atl sf mia"
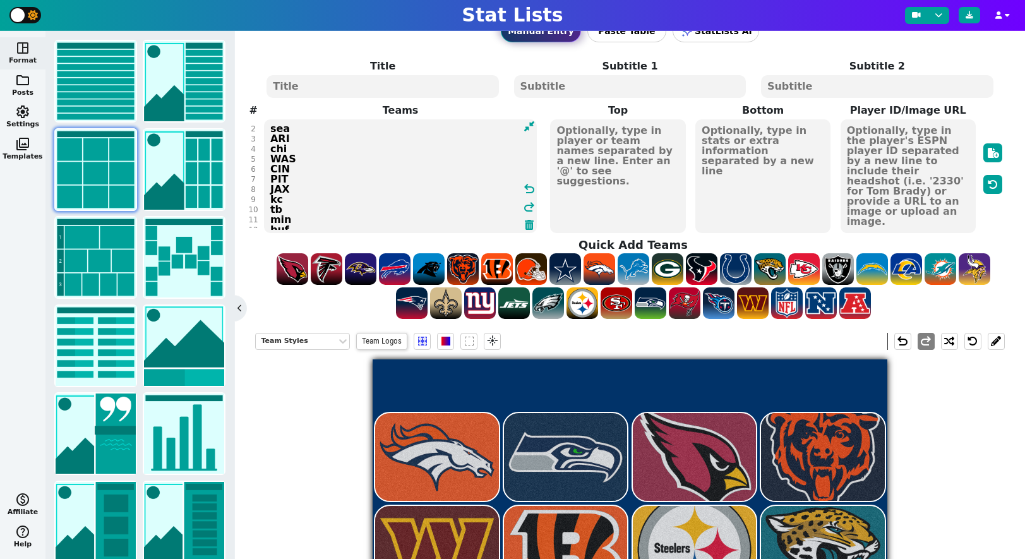
scroll to position [10, 0]
click at [298, 160] on textarea "DEN sea ARI chi WAS CIN PIT JAX kc tb min buf [MEDICAL_DATA] hou det atl sf mia" at bounding box center [400, 176] width 273 height 114
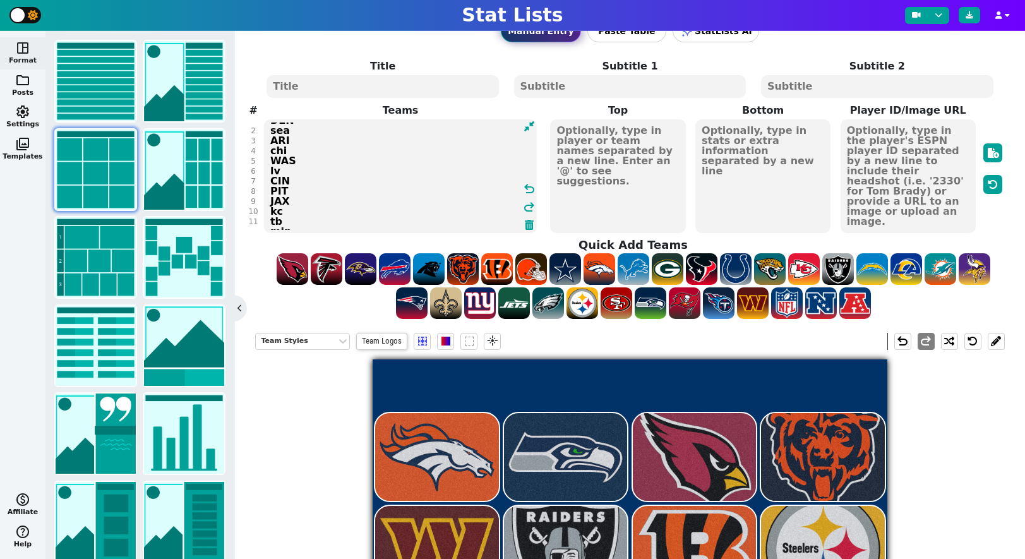
click at [306, 184] on textarea "DEN sea ARI chi WAS lv CIN PIT JAX kc tb min buf [MEDICAL_DATA] hou det atl sf …" at bounding box center [400, 176] width 273 height 114
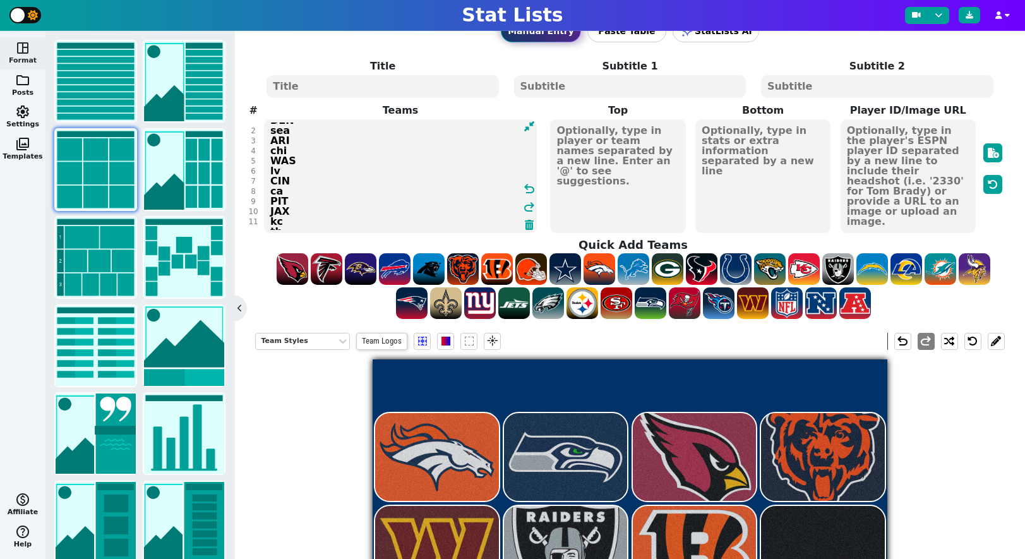
type textarea "DEN sea ARI chi WAS lv CIN car PIT JAX kc tb min buf [MEDICAL_DATA] hou det atl…"
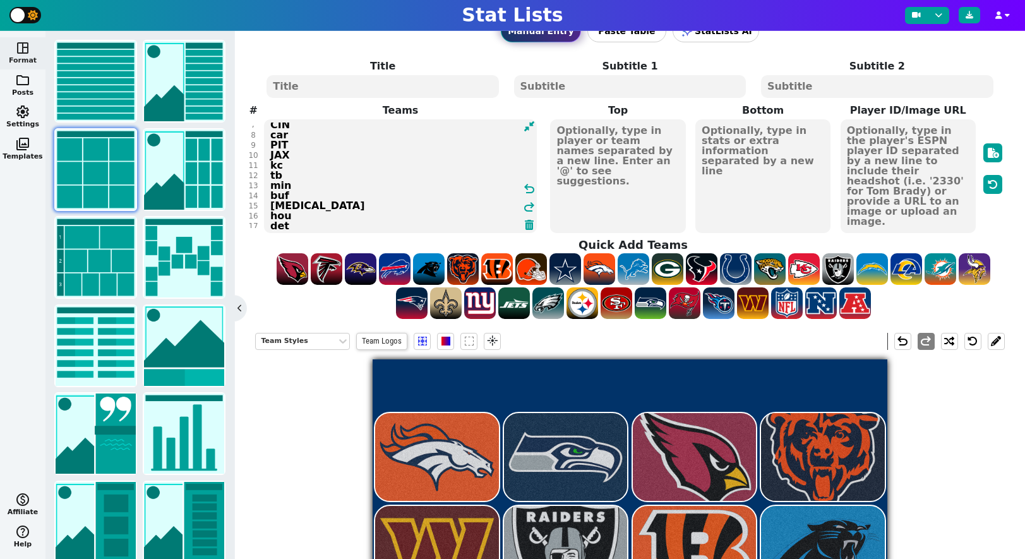
scroll to position [100, 0]
